Goal: Task Accomplishment & Management: Use online tool/utility

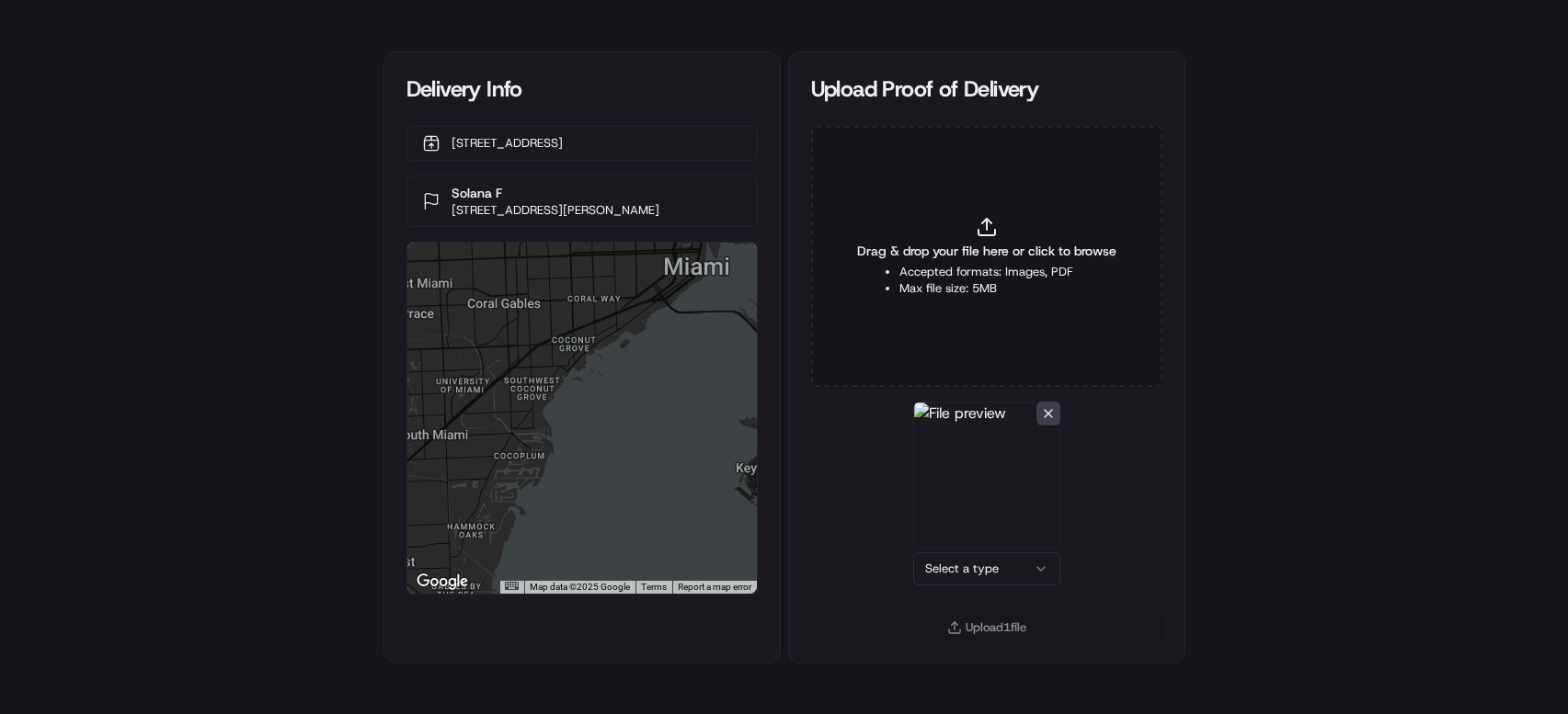
click at [1005, 574] on html "Delivery Info 4247 SW 71st Ave, None, Miami, FL 33155, US Solana F 250 Galen Dr…" at bounding box center [784, 357] width 1568 height 714
click at [987, 623] on button "Upload 1 file" at bounding box center [987, 627] width 351 height 25
